Goal: Transaction & Acquisition: Obtain resource

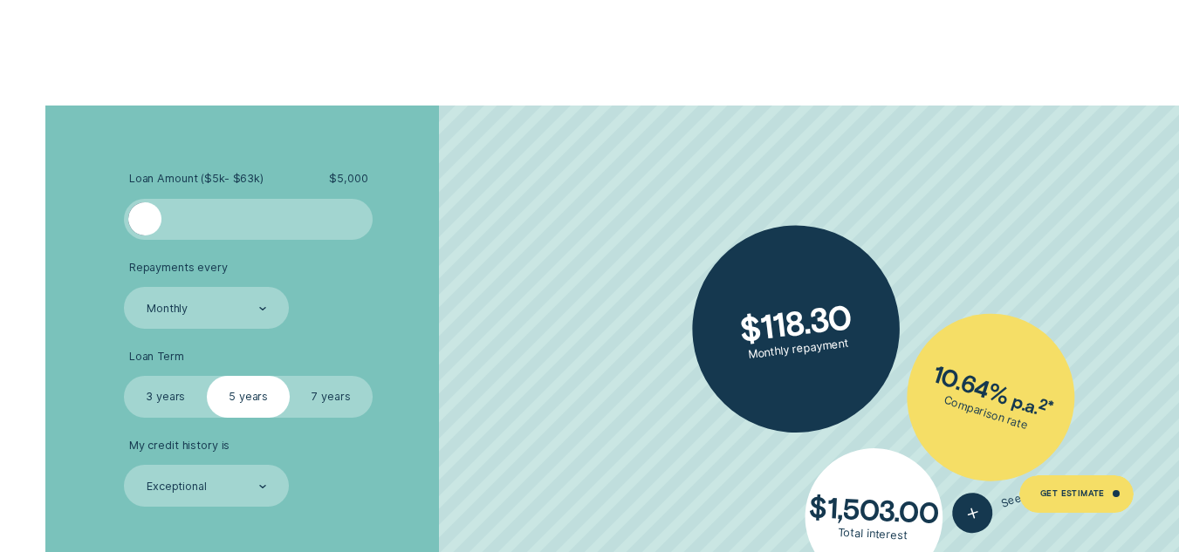
scroll to position [2862, 0]
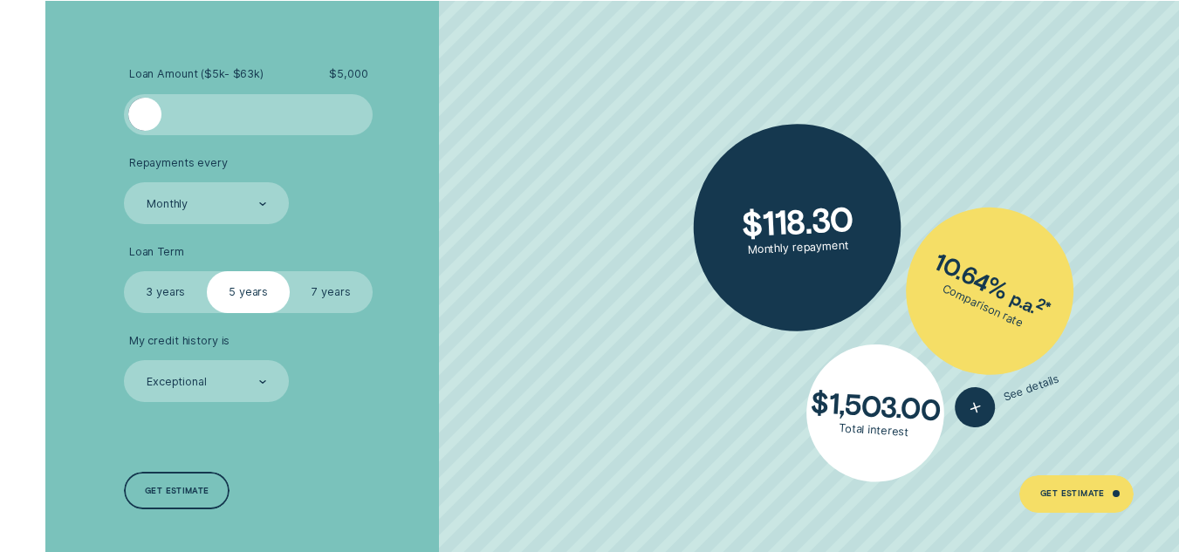
click at [195, 106] on div at bounding box center [248, 114] width 207 height 33
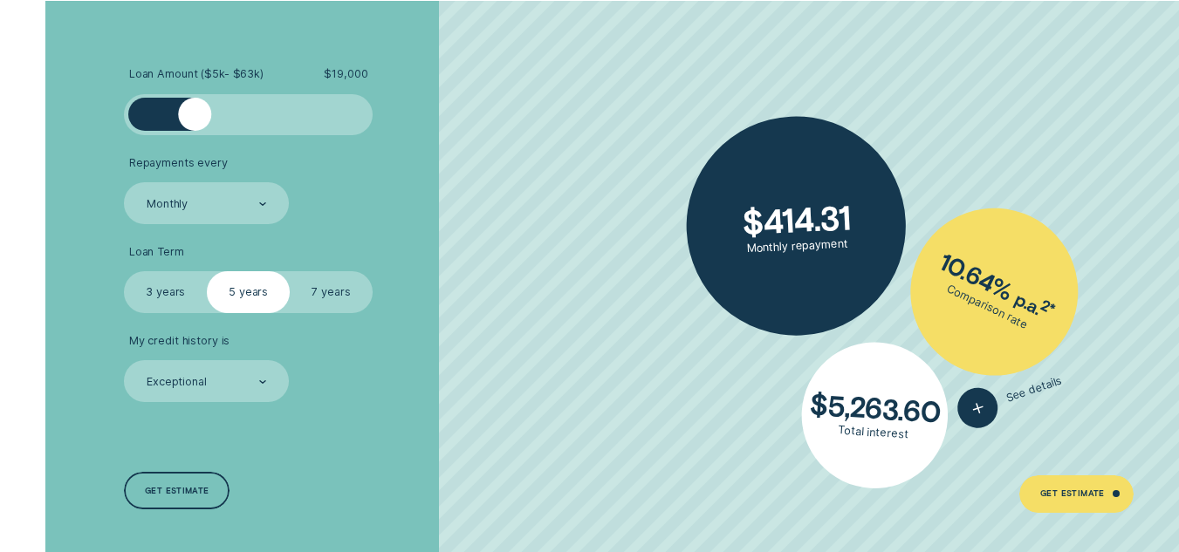
click at [308, 118] on div at bounding box center [248, 114] width 207 height 33
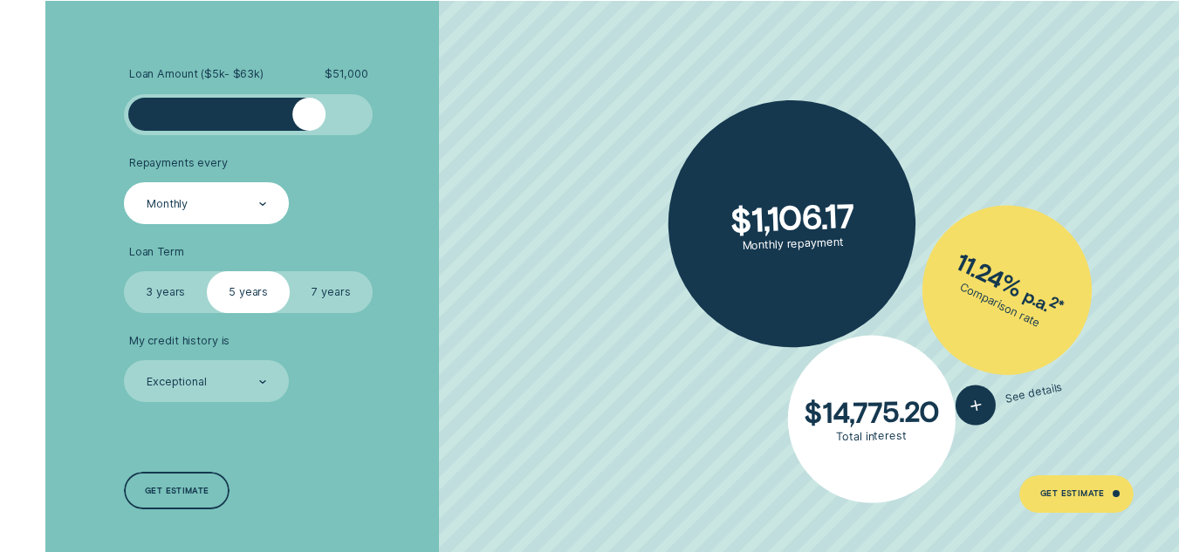
click at [264, 201] on div at bounding box center [263, 203] width 8 height 39
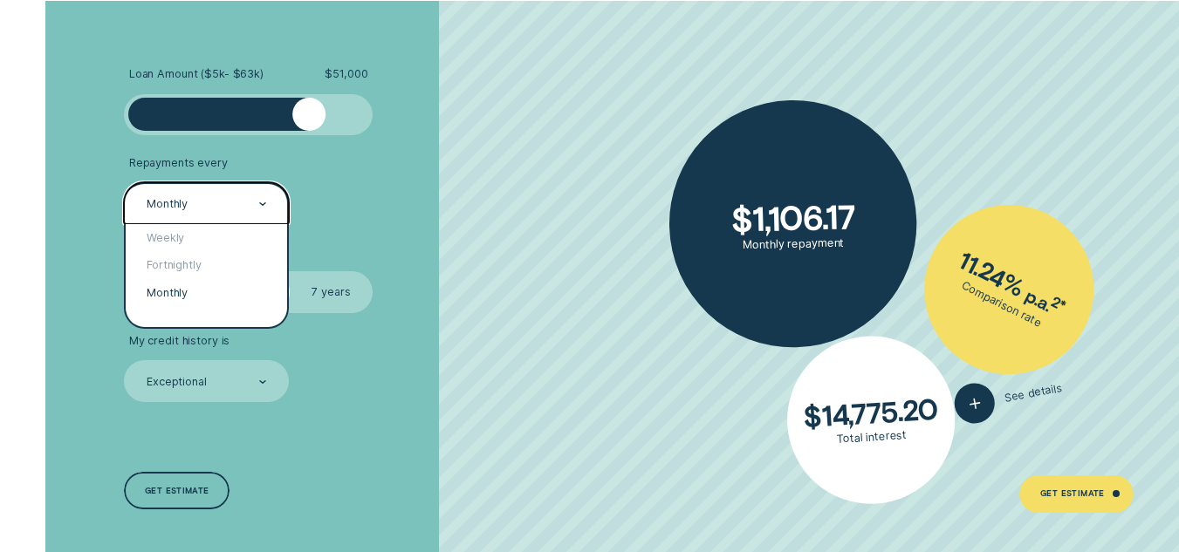
click at [264, 201] on div at bounding box center [263, 203] width 8 height 39
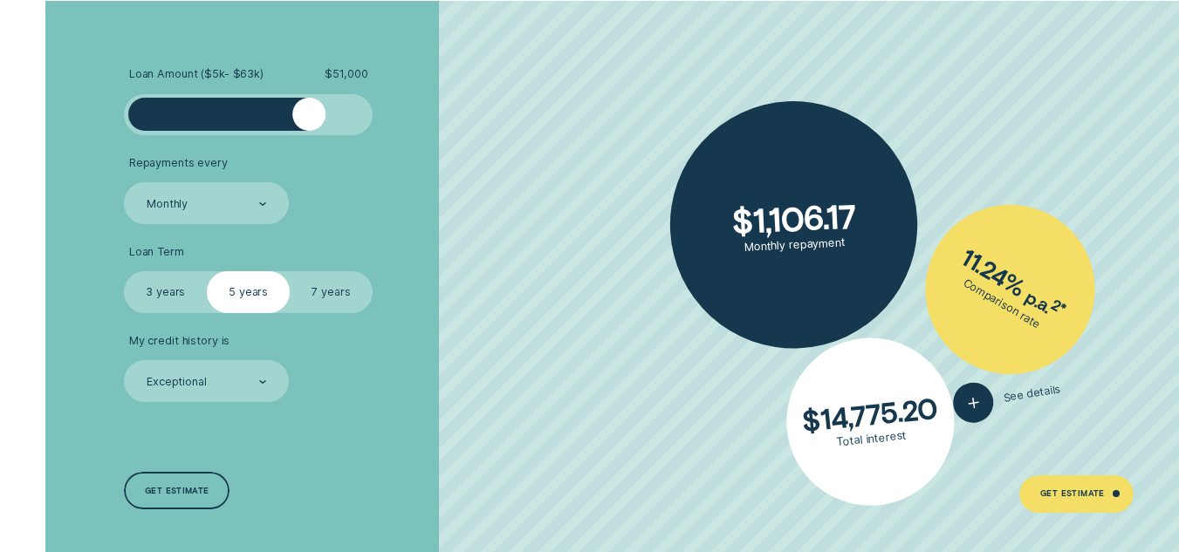
click at [164, 287] on label "3 years" at bounding box center [165, 291] width 83 height 41
click at [124, 271] on input "3 years" at bounding box center [124, 271] width 0 height 0
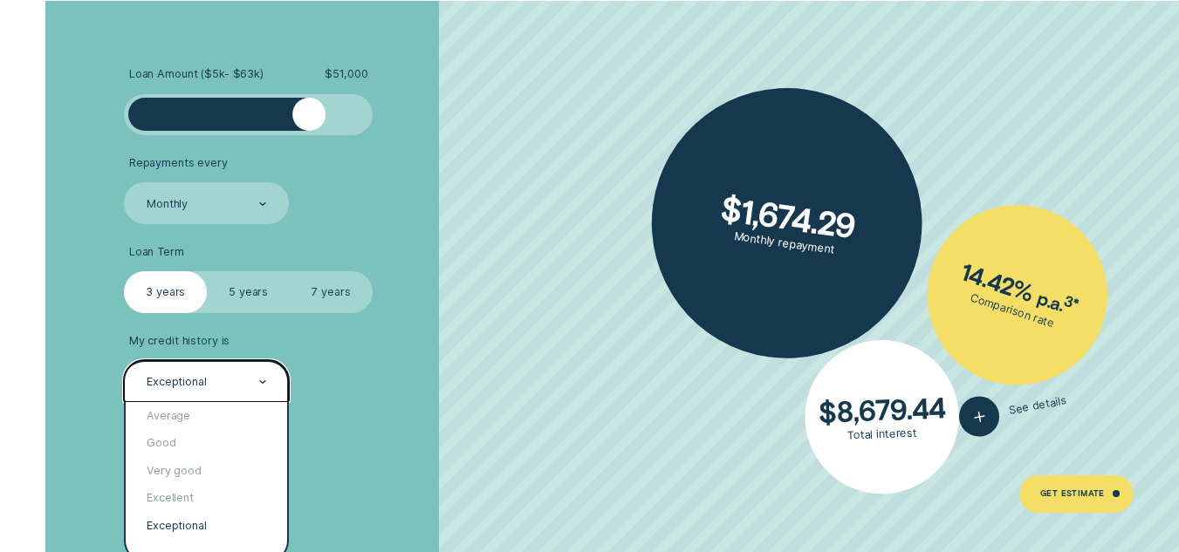
click at [260, 380] on icon at bounding box center [263, 381] width 8 height 3
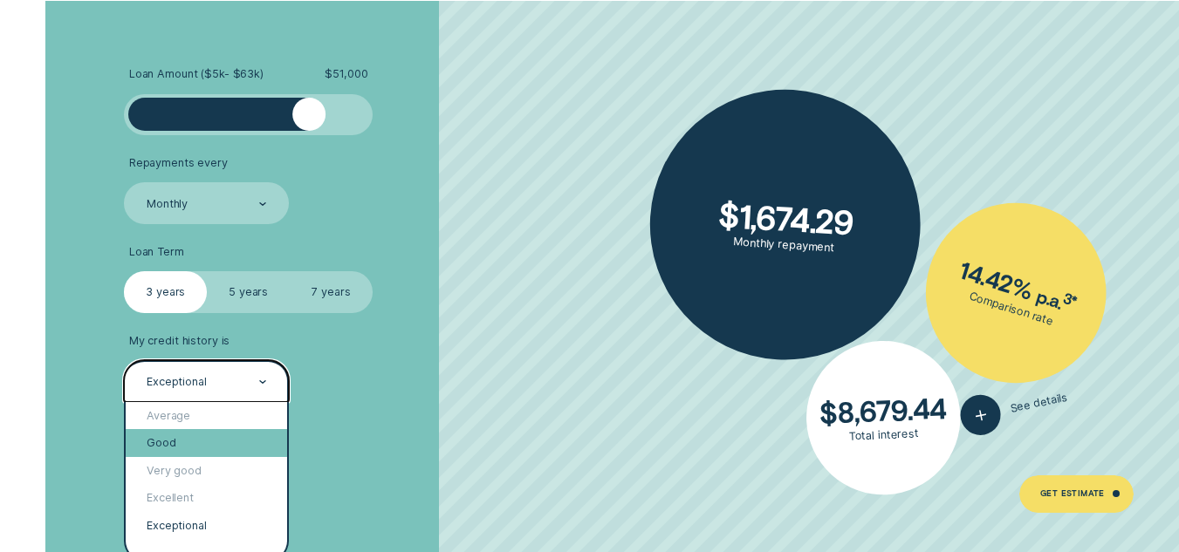
click at [232, 438] on div "Good" at bounding box center [206, 443] width 161 height 28
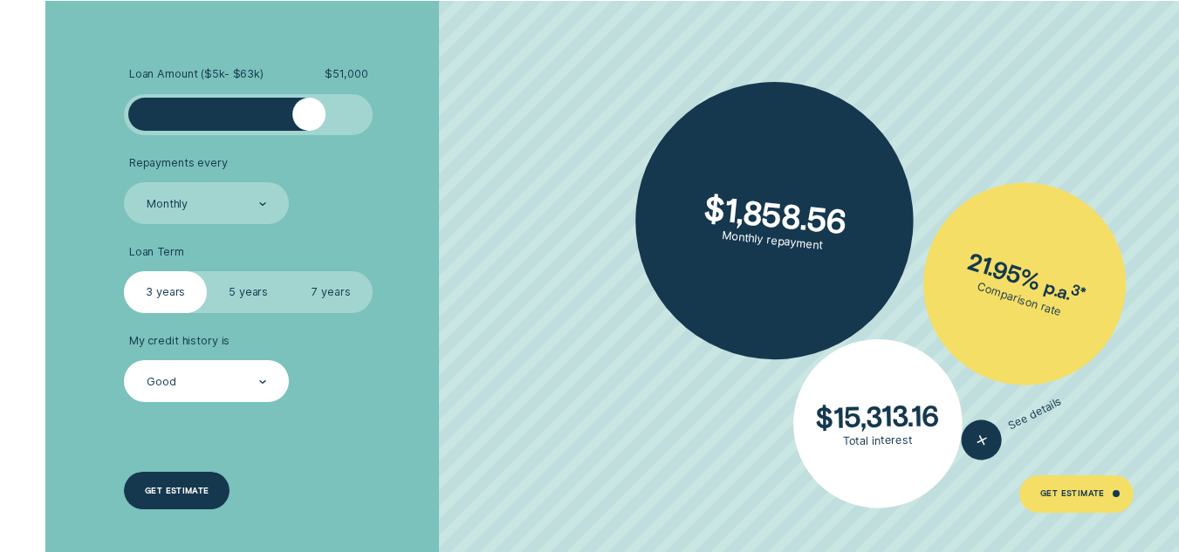
click at [196, 499] on div "Get estimate" at bounding box center [177, 491] width 106 height 38
